Goal: Task Accomplishment & Management: Manage account settings

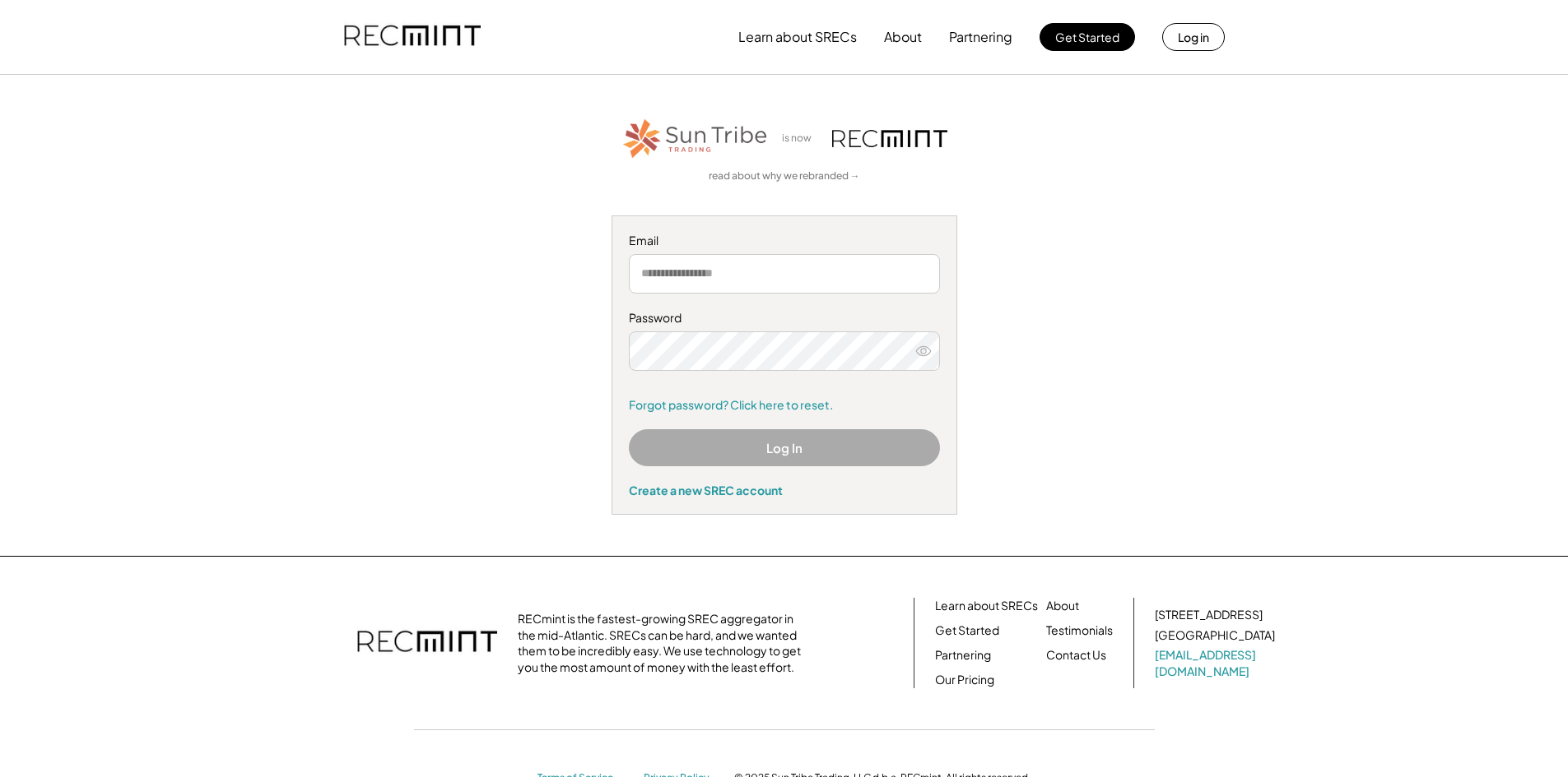
click at [694, 281] on input "email" at bounding box center [784, 274] width 312 height 40
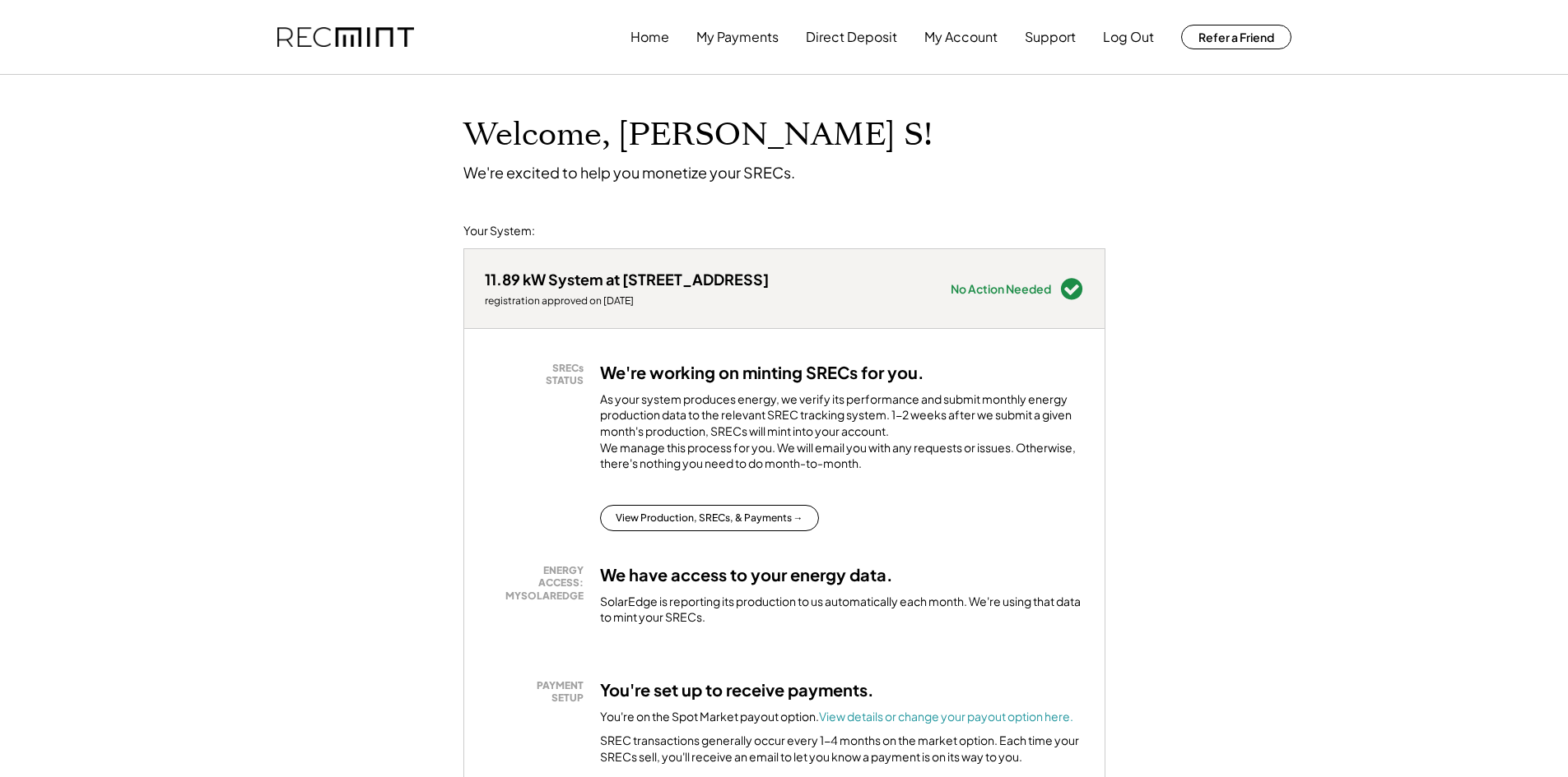
scroll to position [82, 0]
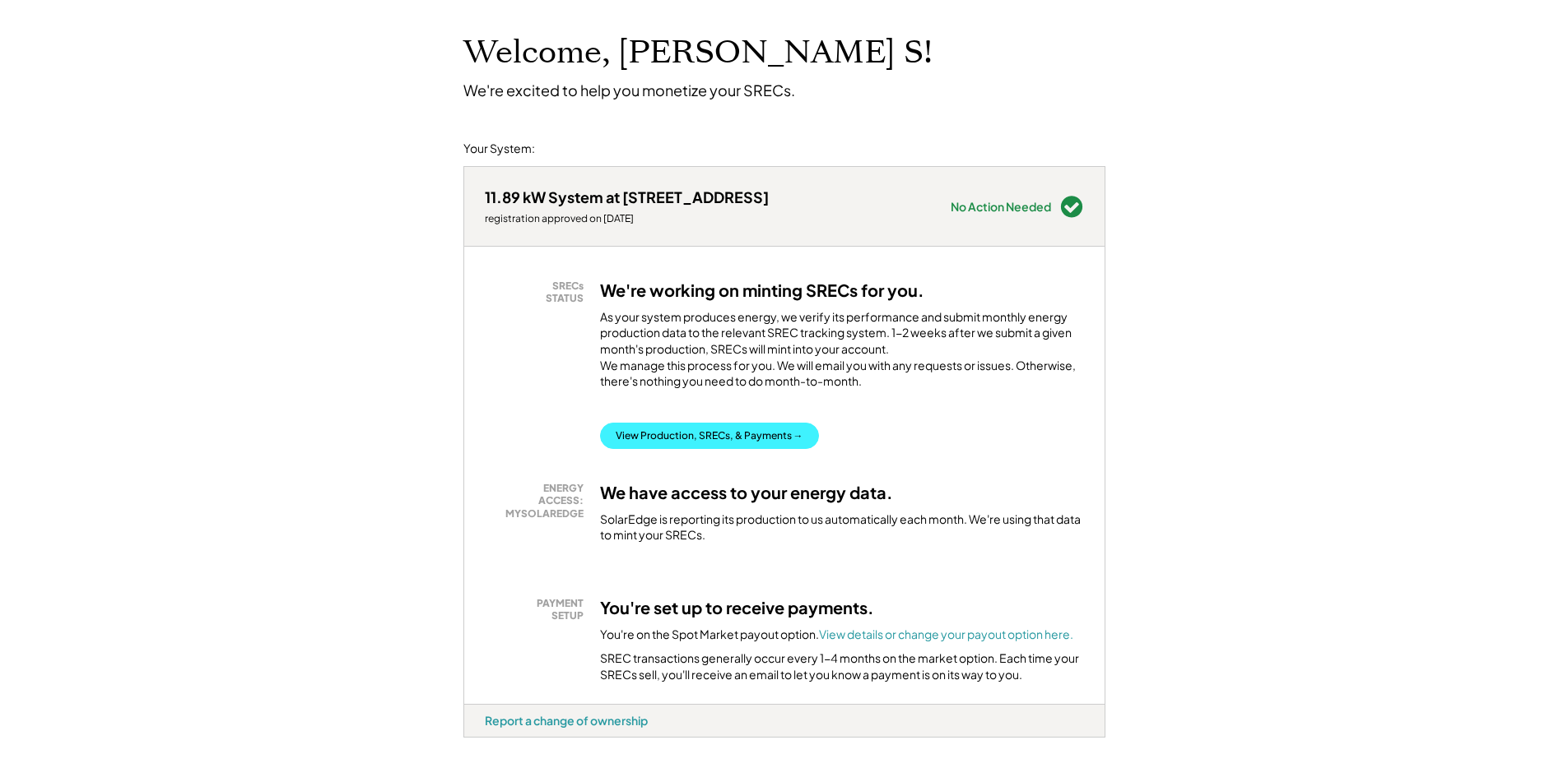
click at [757, 449] on button "View Production, SRECs, & Payments →" at bounding box center [710, 436] width 219 height 26
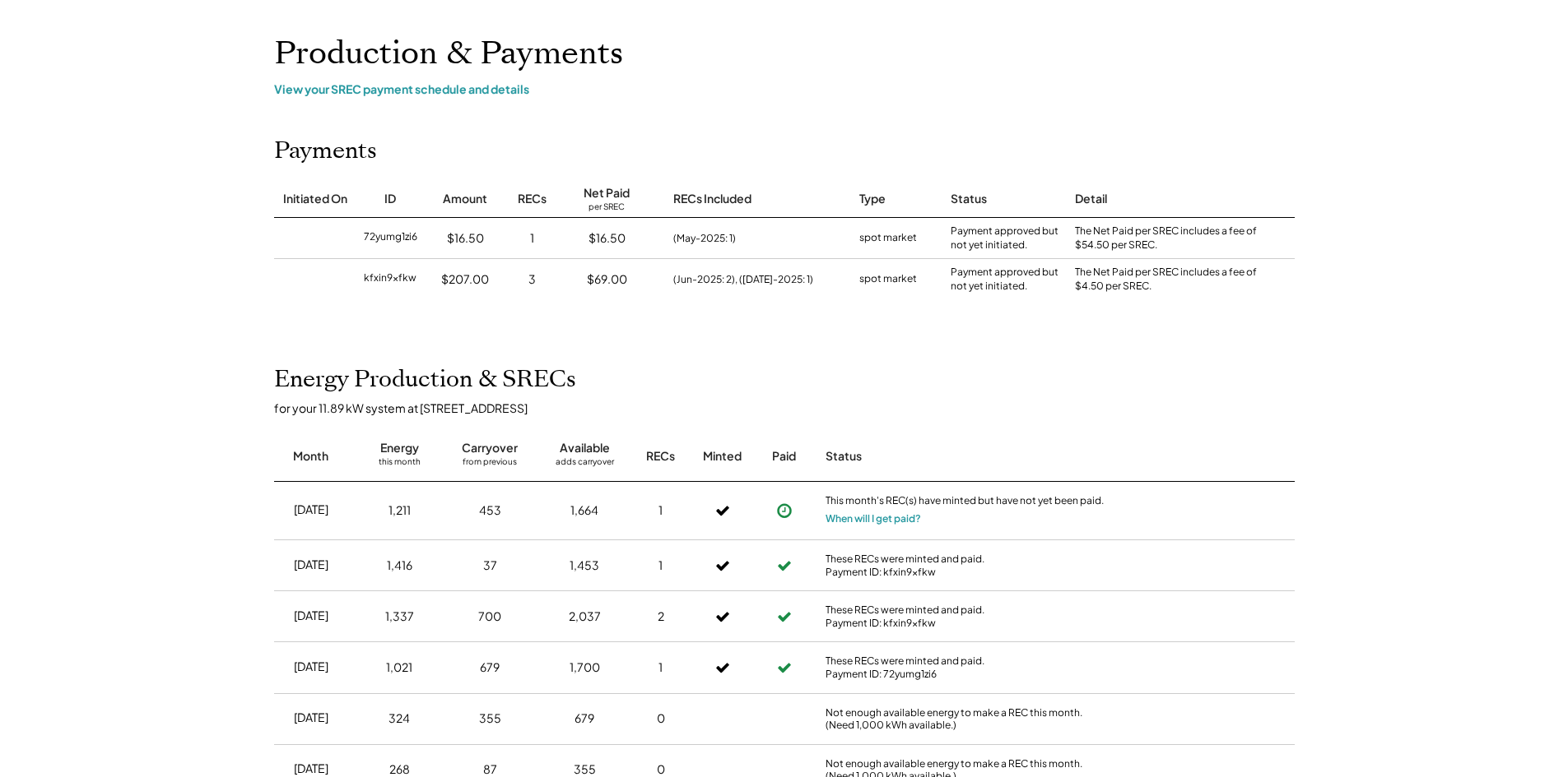
scroll to position [82, 0]
click at [879, 519] on button "When will I get paid?" at bounding box center [873, 518] width 95 height 16
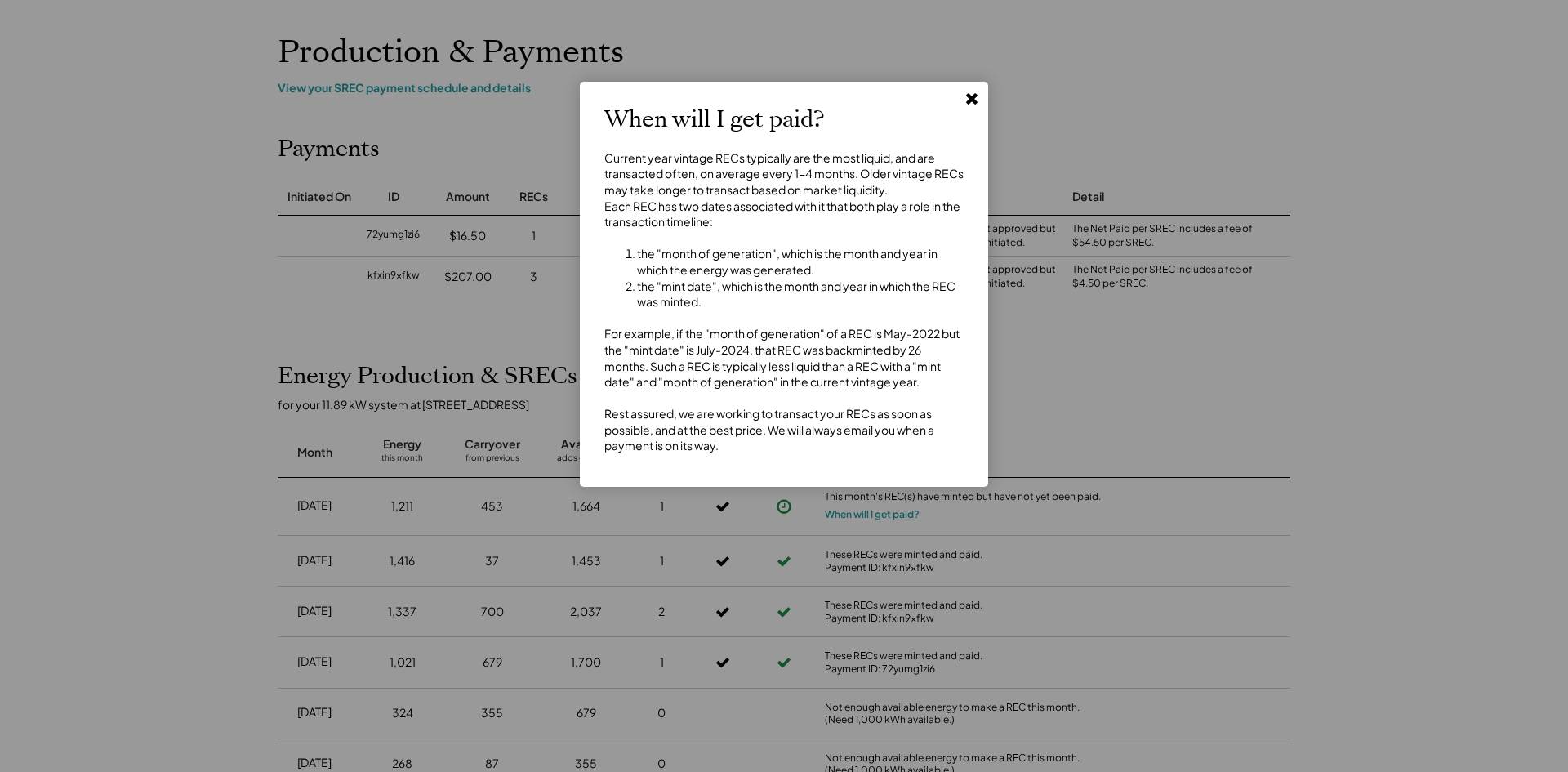
click at [968, 98] on icon at bounding box center [971, 97] width 16 height 16
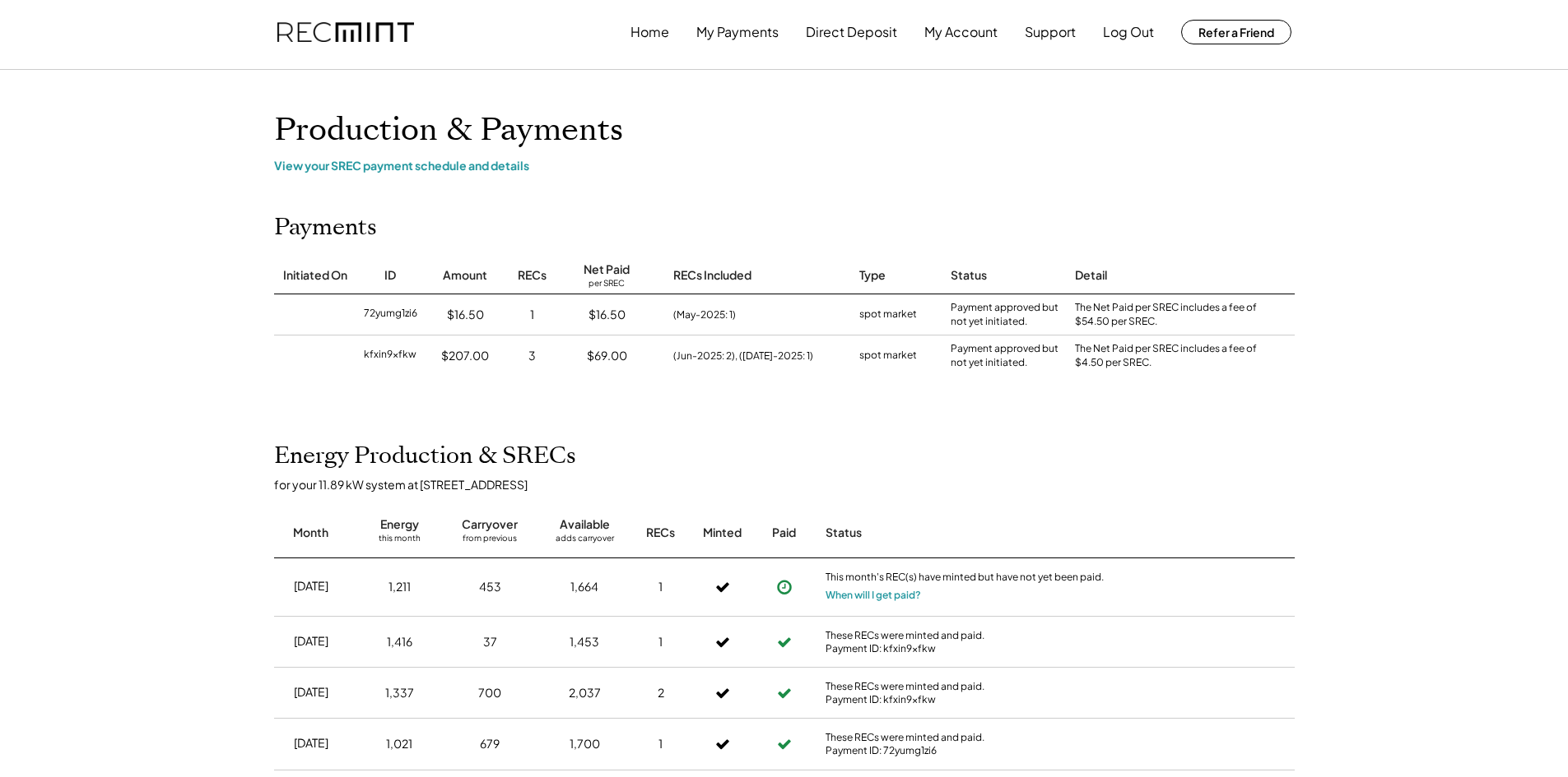
scroll to position [0, 0]
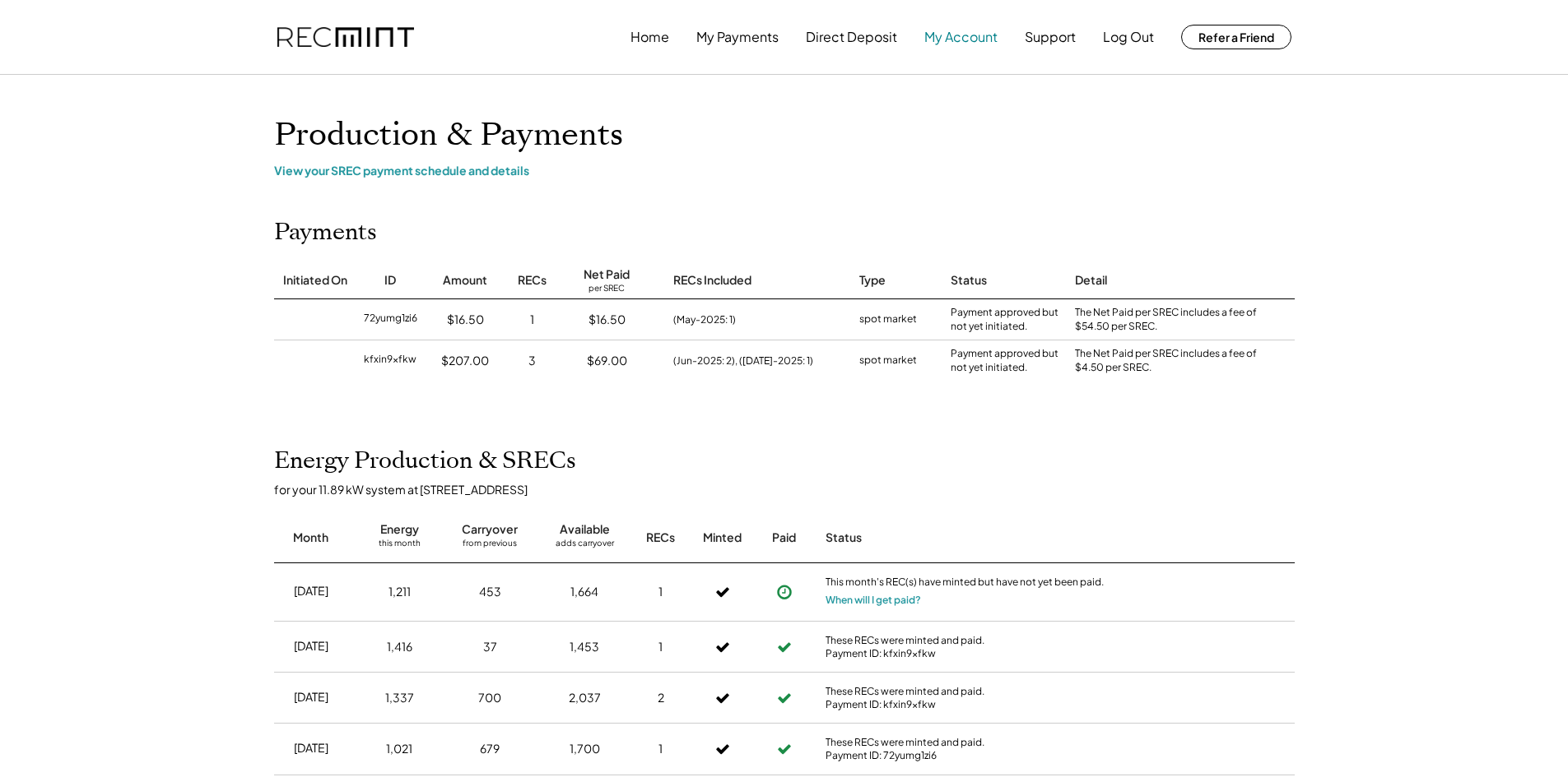
click at [948, 40] on button "My Account" at bounding box center [961, 37] width 73 height 33
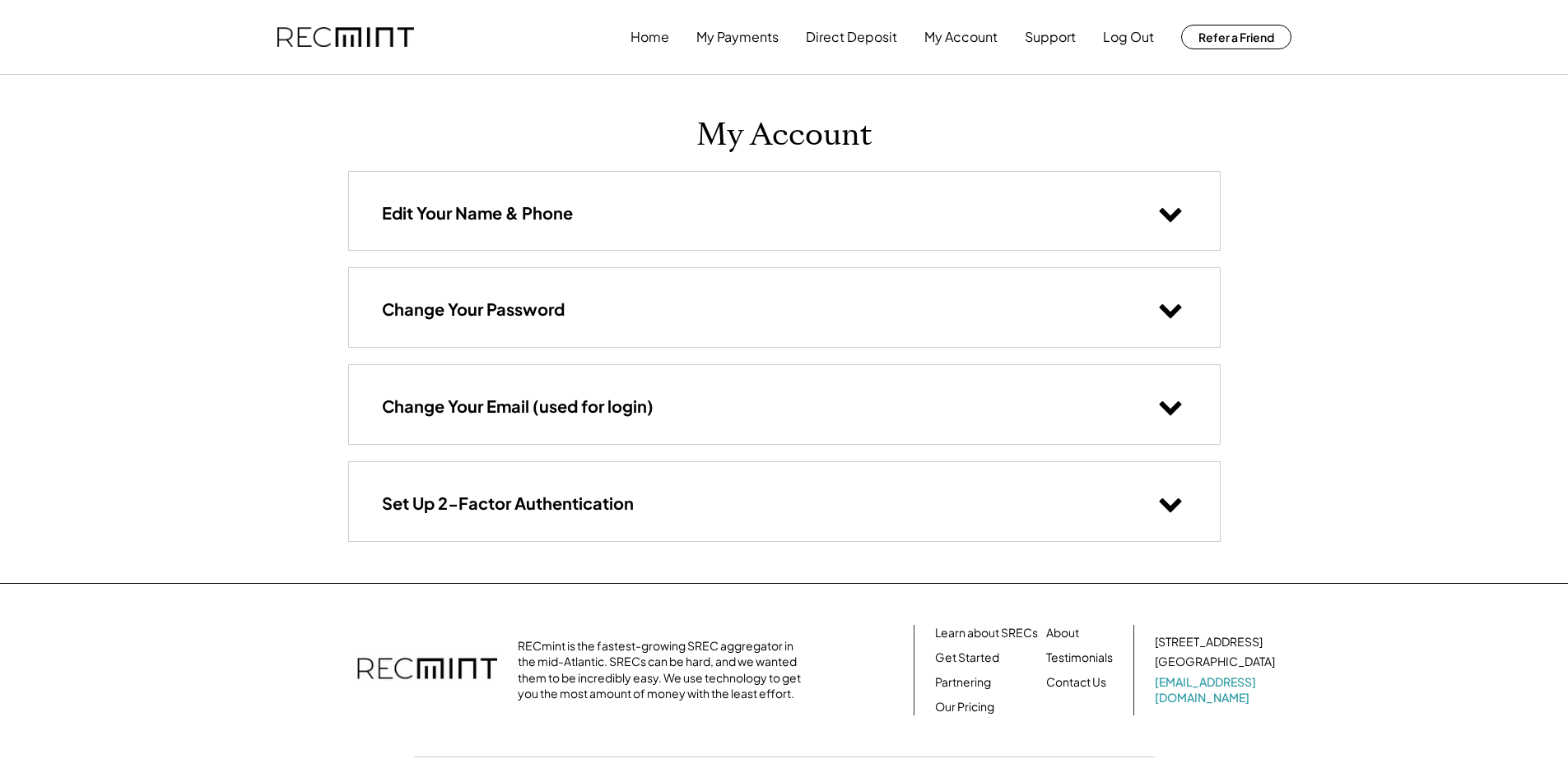
click at [1159, 213] on icon at bounding box center [1171, 212] width 24 height 24
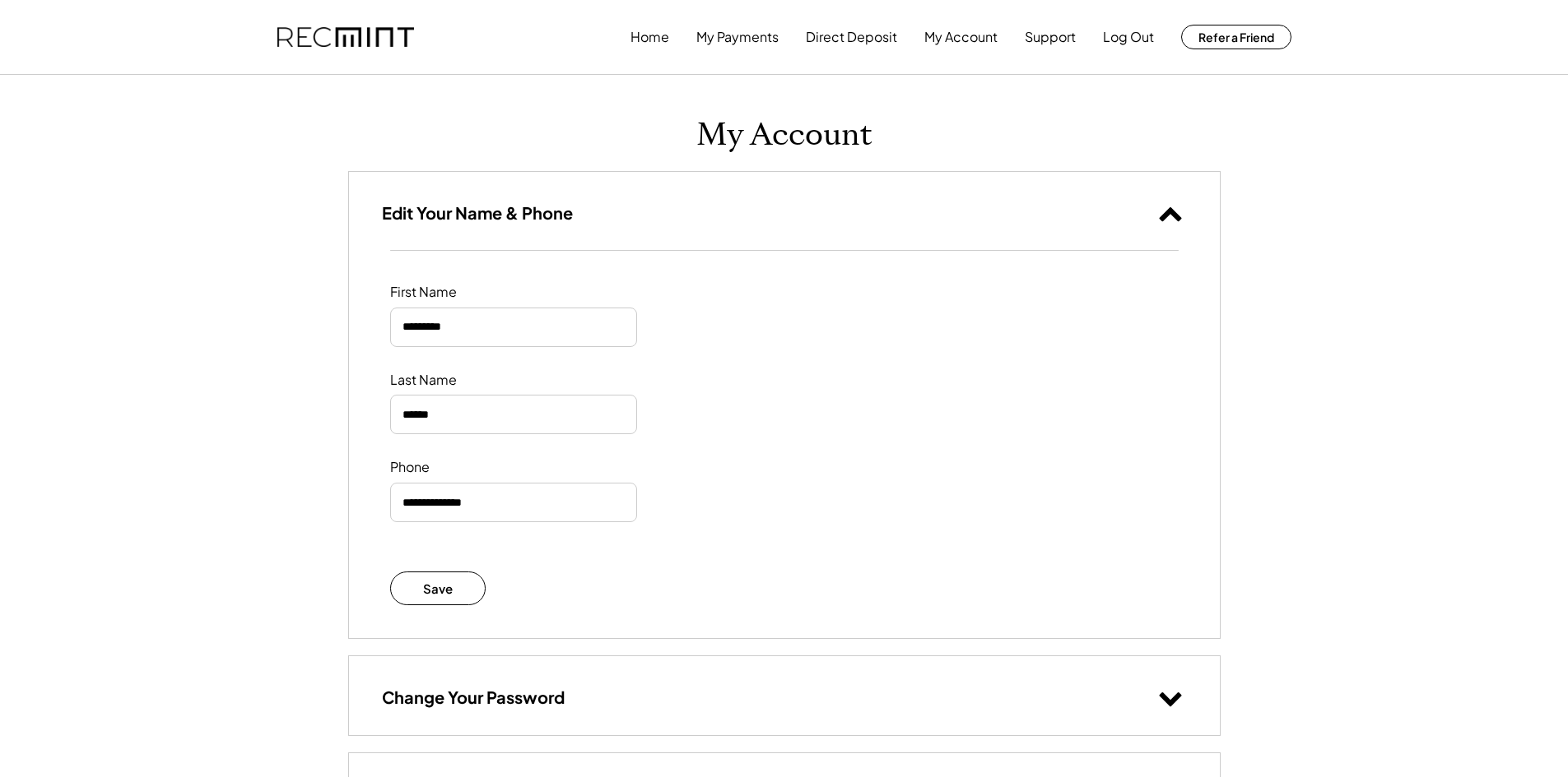
click at [1171, 212] on use at bounding box center [1171, 214] width 23 height 14
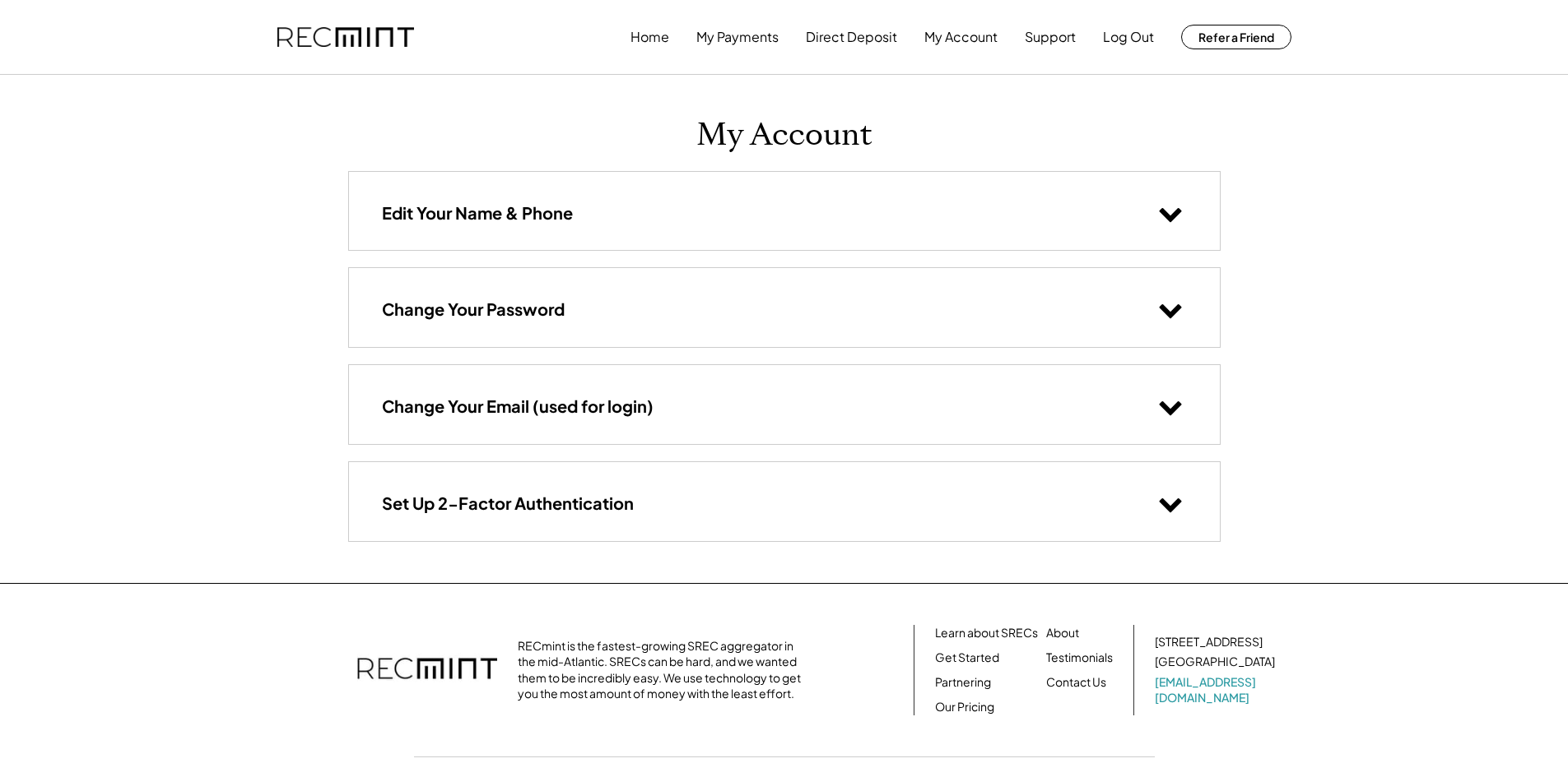
click at [1165, 404] on use at bounding box center [1171, 408] width 23 height 14
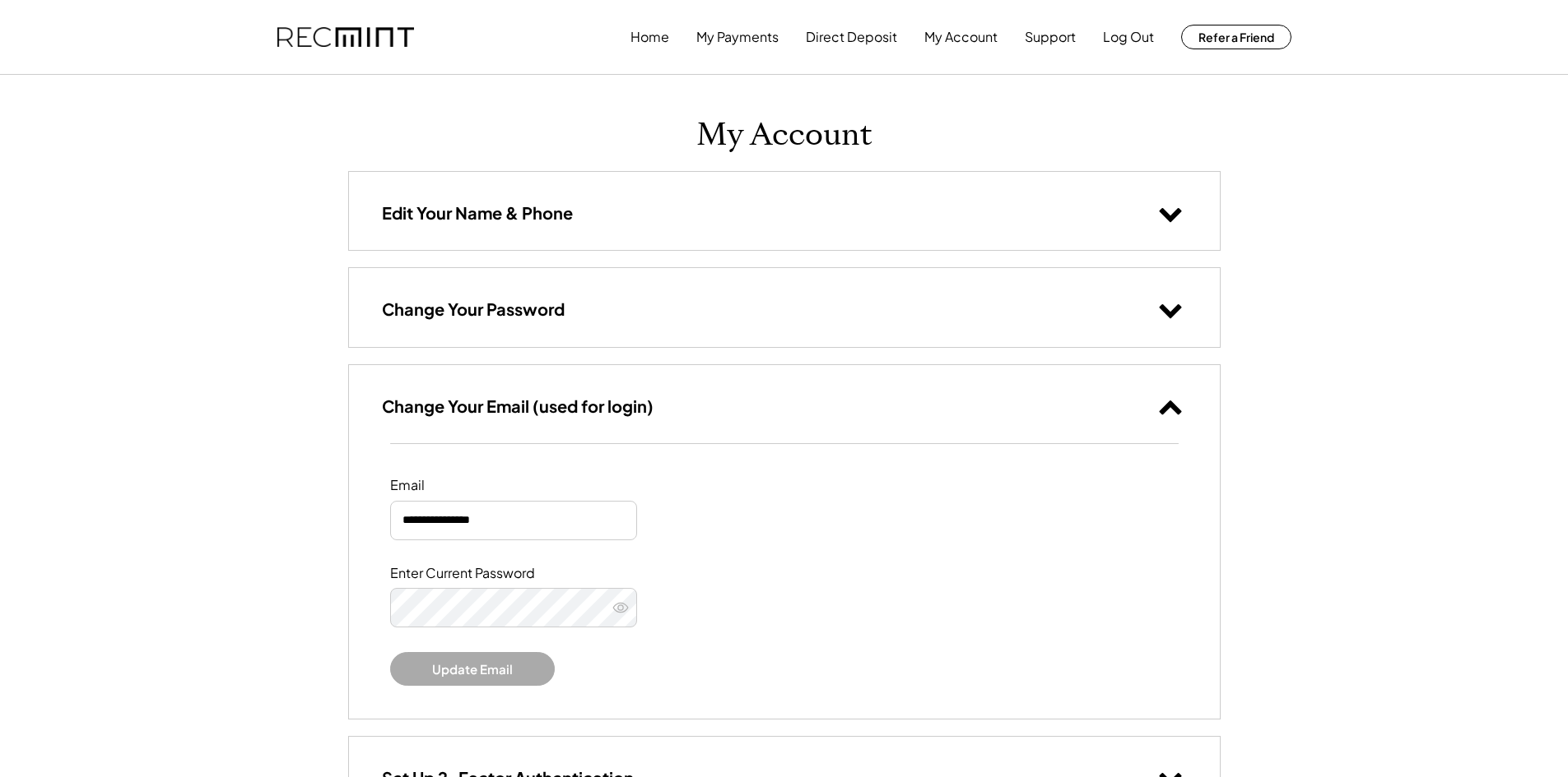
click at [1165, 404] on icon at bounding box center [1171, 406] width 24 height 24
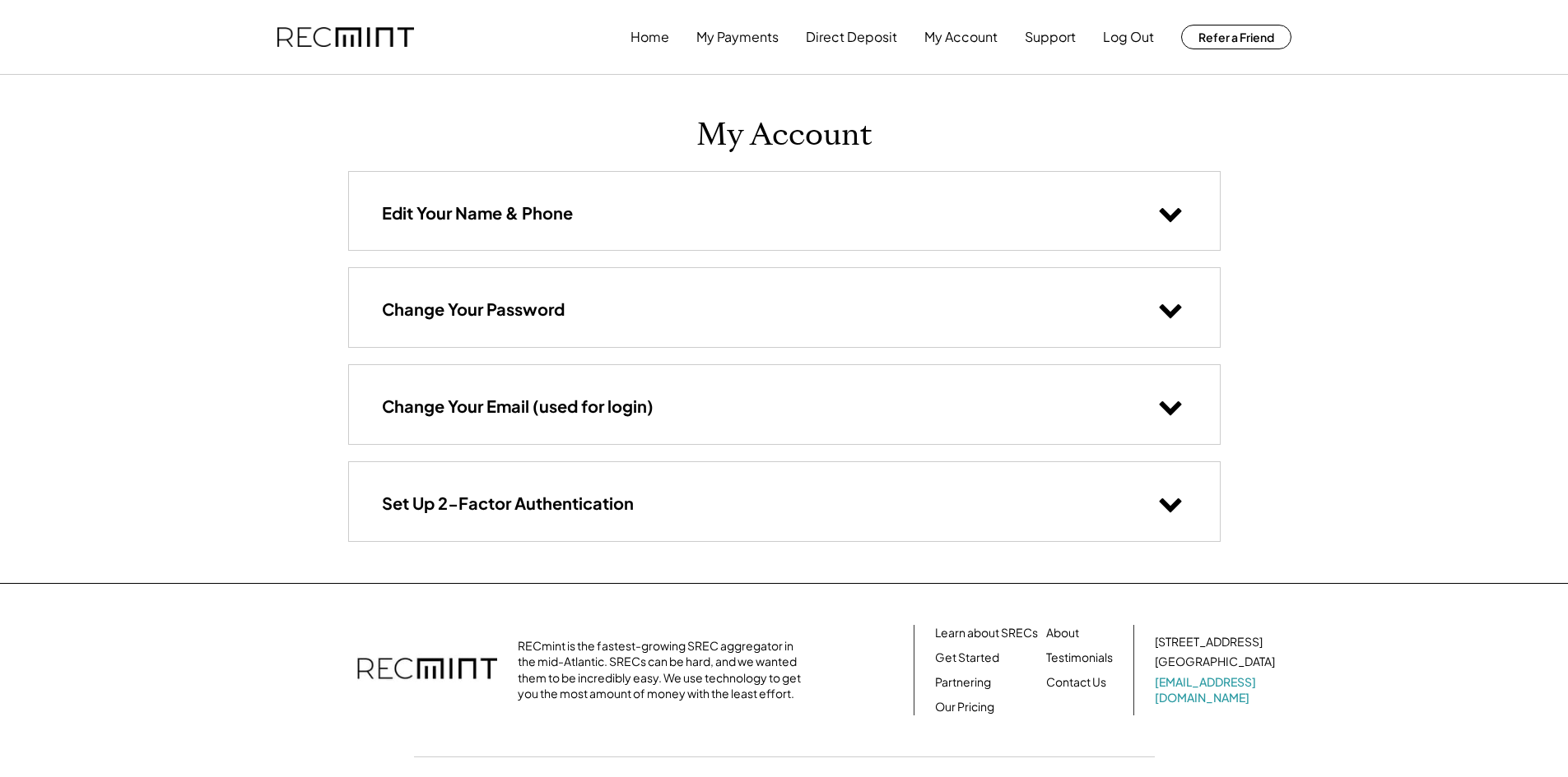
click at [1178, 507] on icon at bounding box center [1171, 503] width 24 height 24
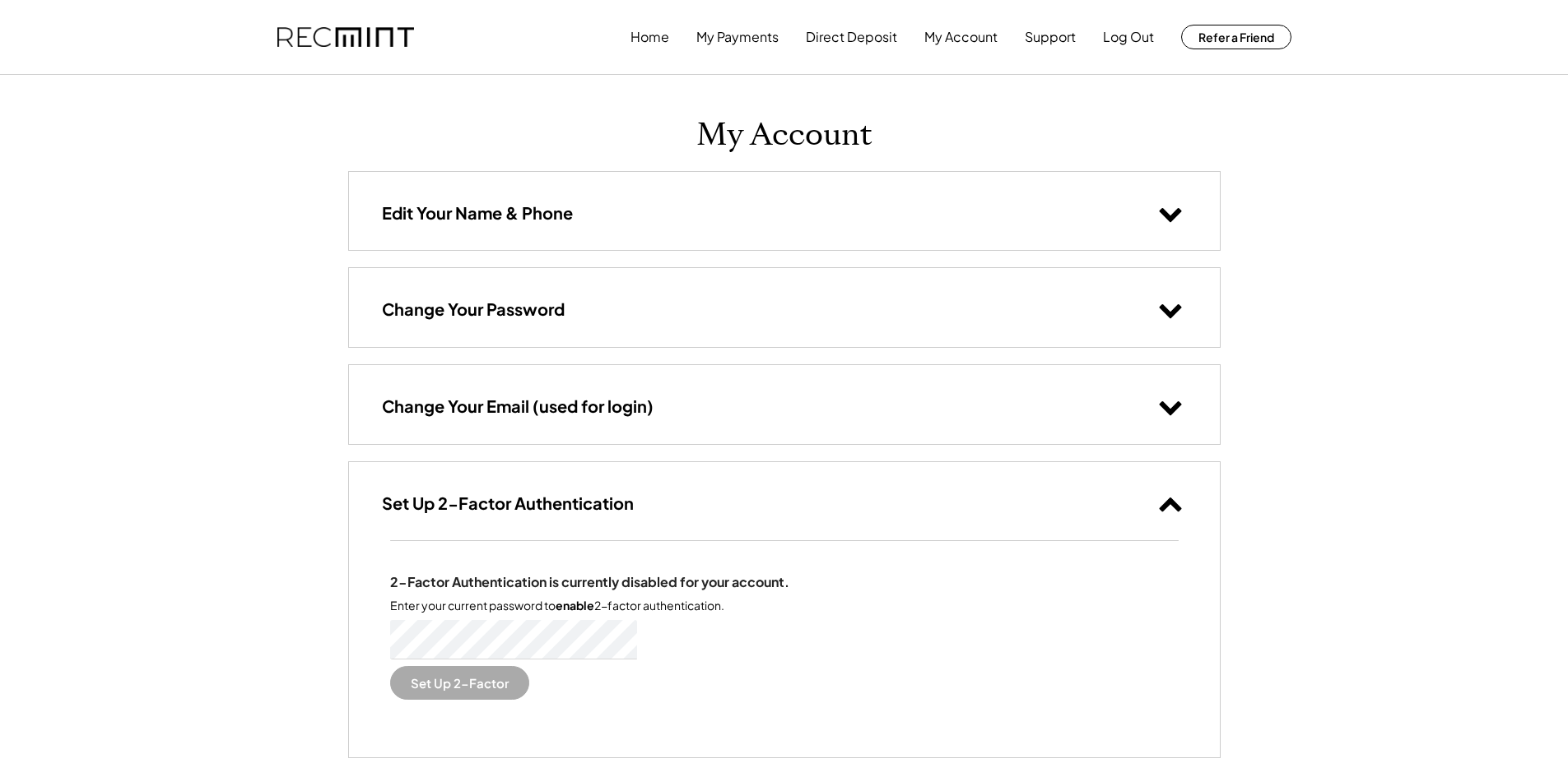
click at [1178, 507] on use at bounding box center [1171, 505] width 23 height 14
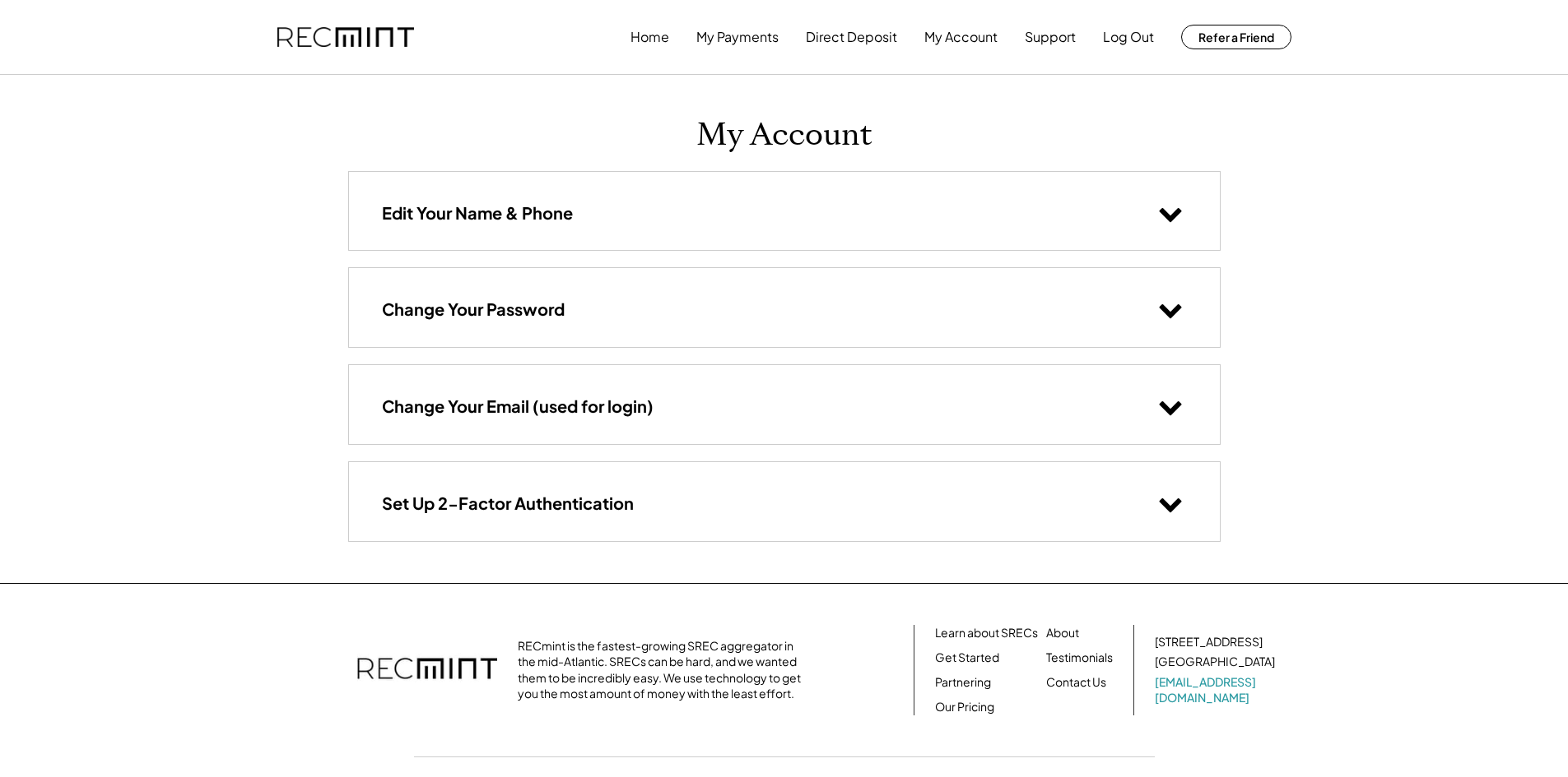
click at [1165, 410] on icon at bounding box center [1171, 406] width 24 height 24
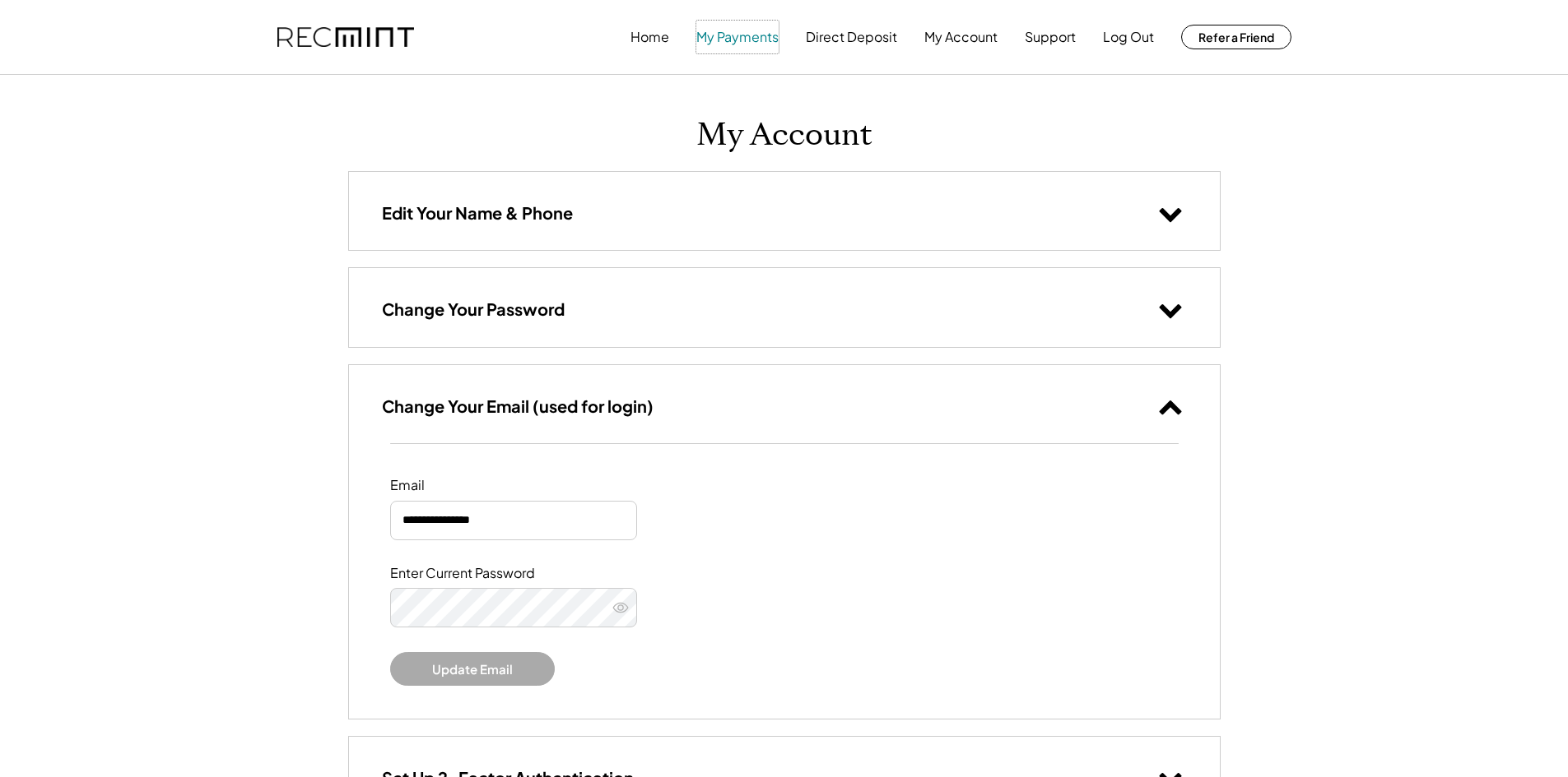
click at [745, 40] on button "My Payments" at bounding box center [738, 37] width 82 height 33
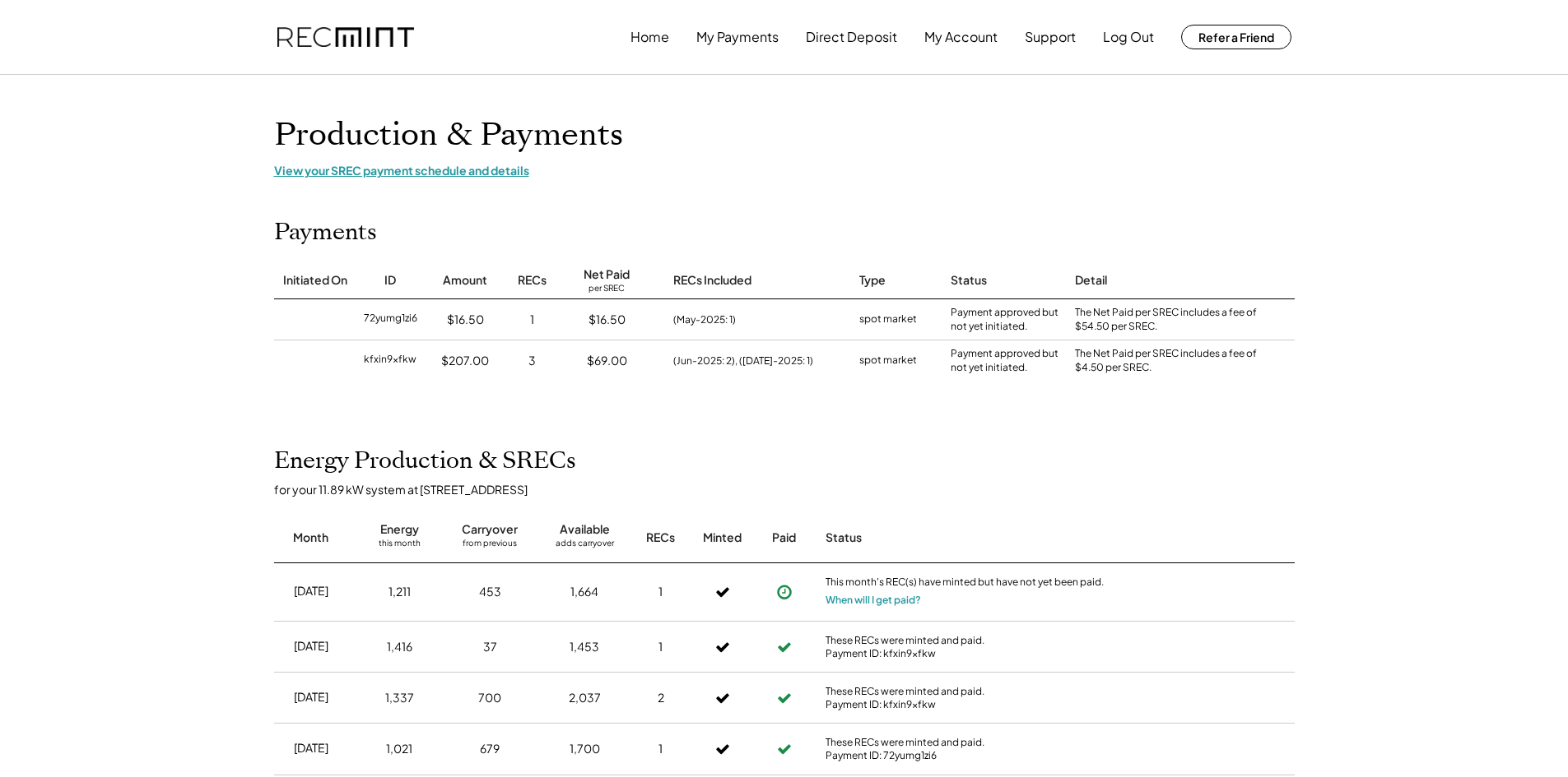
click at [429, 169] on div "View your SREC payment schedule and details" at bounding box center [784, 170] width 1020 height 15
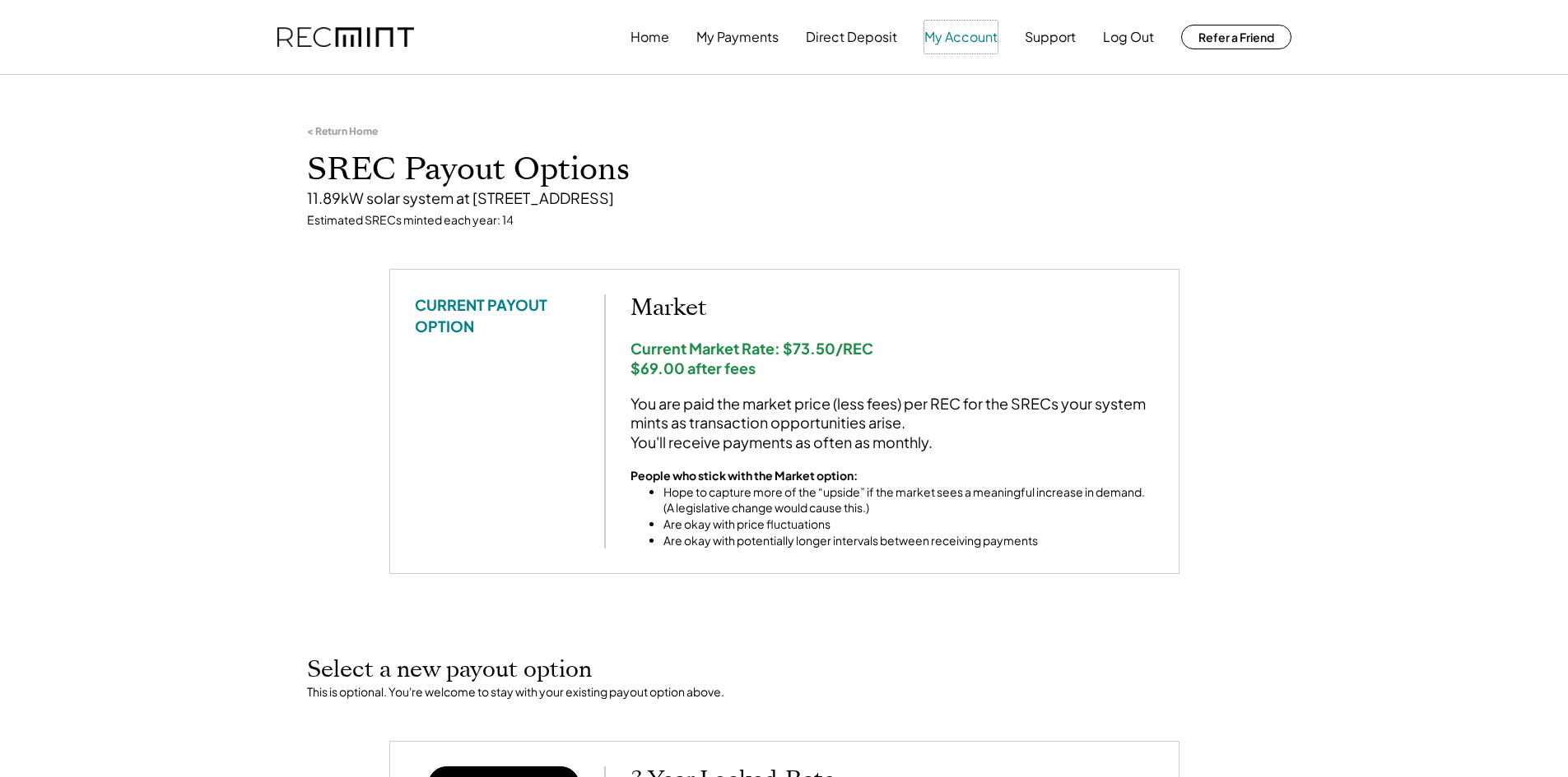
click at [956, 39] on button "My Account" at bounding box center [961, 37] width 73 height 33
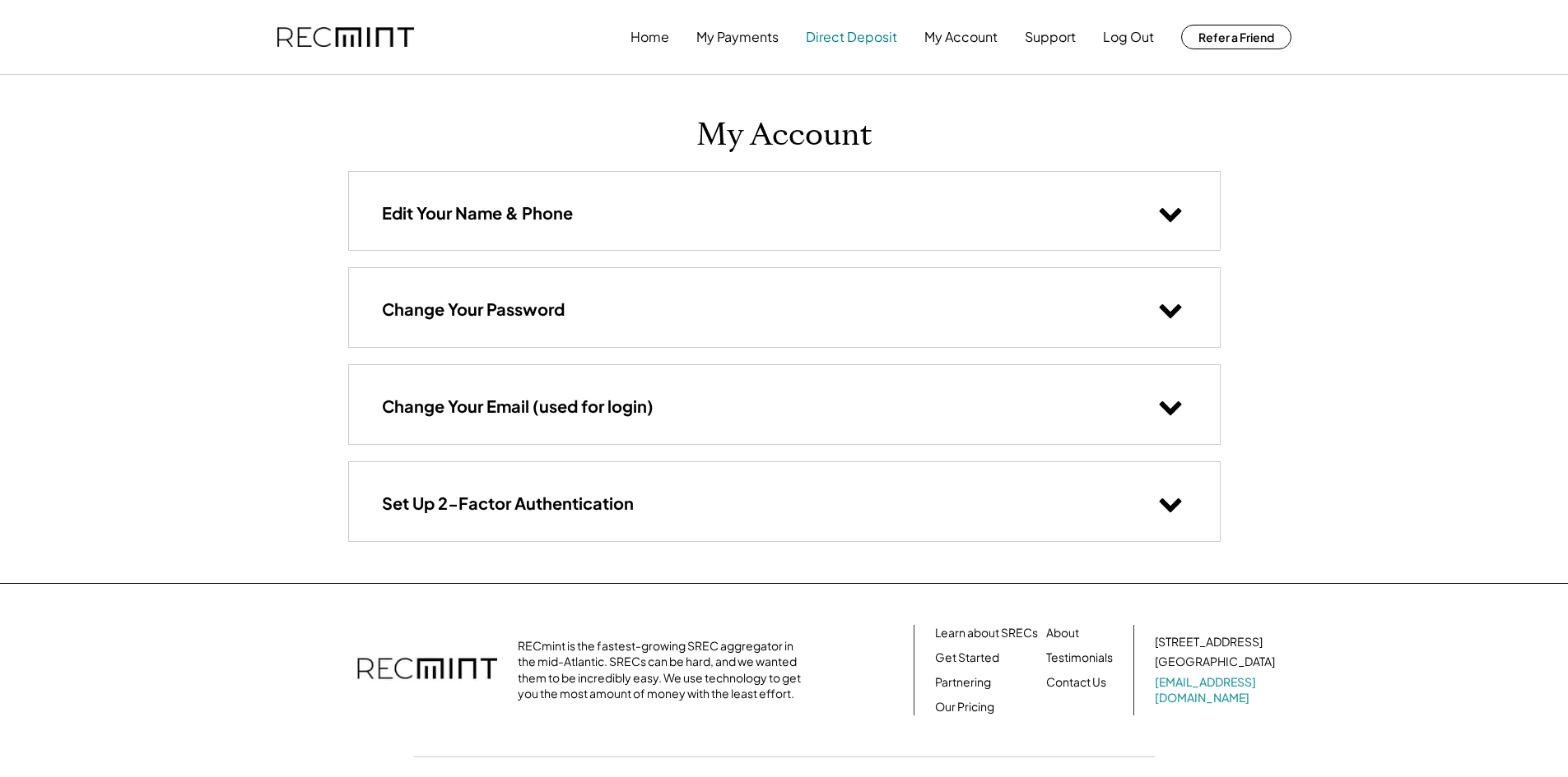
click at [870, 37] on button "Direct Deposit" at bounding box center [851, 37] width 91 height 33
click at [854, 40] on button "Direct Deposit" at bounding box center [851, 37] width 91 height 33
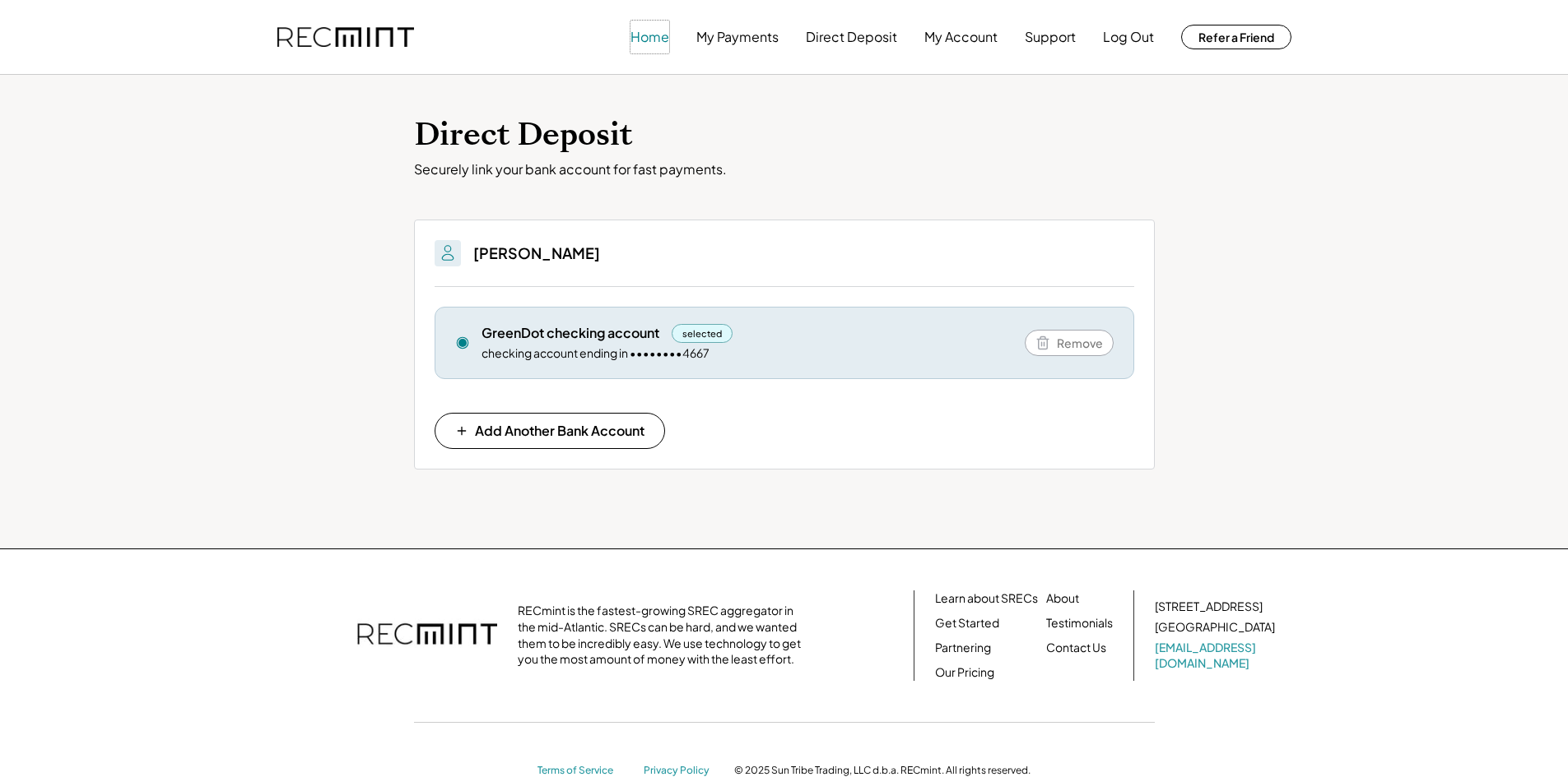
click at [653, 36] on button "Home" at bounding box center [650, 37] width 39 height 33
